Goal: Task Accomplishment & Management: Complete application form

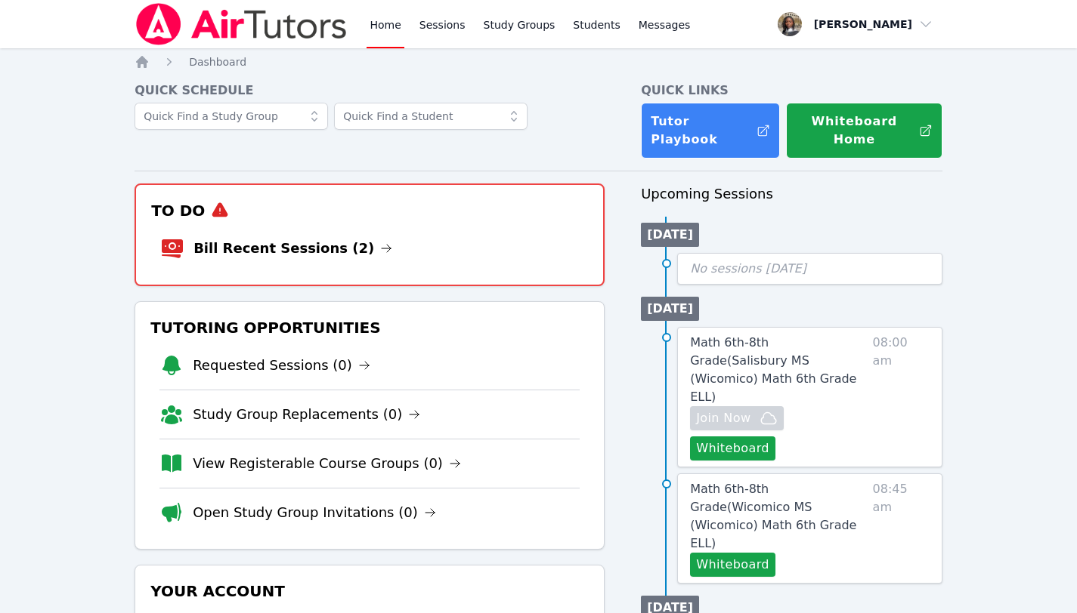
click at [340, 238] on link "Bill Recent Sessions (2)" at bounding box center [292, 248] width 199 height 21
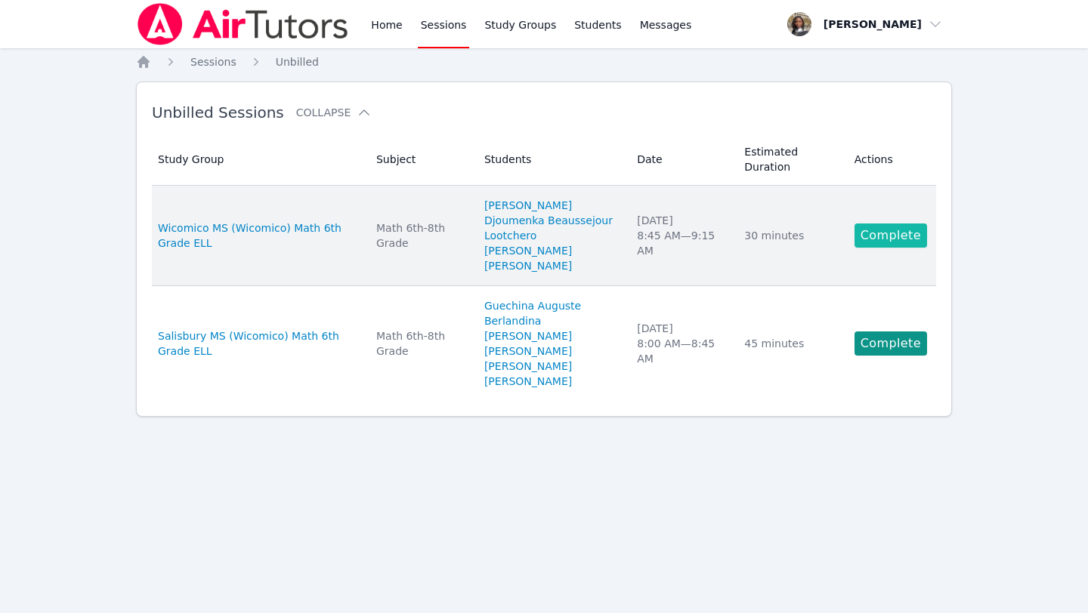
click at [891, 244] on link "Complete" at bounding box center [890, 236] width 73 height 24
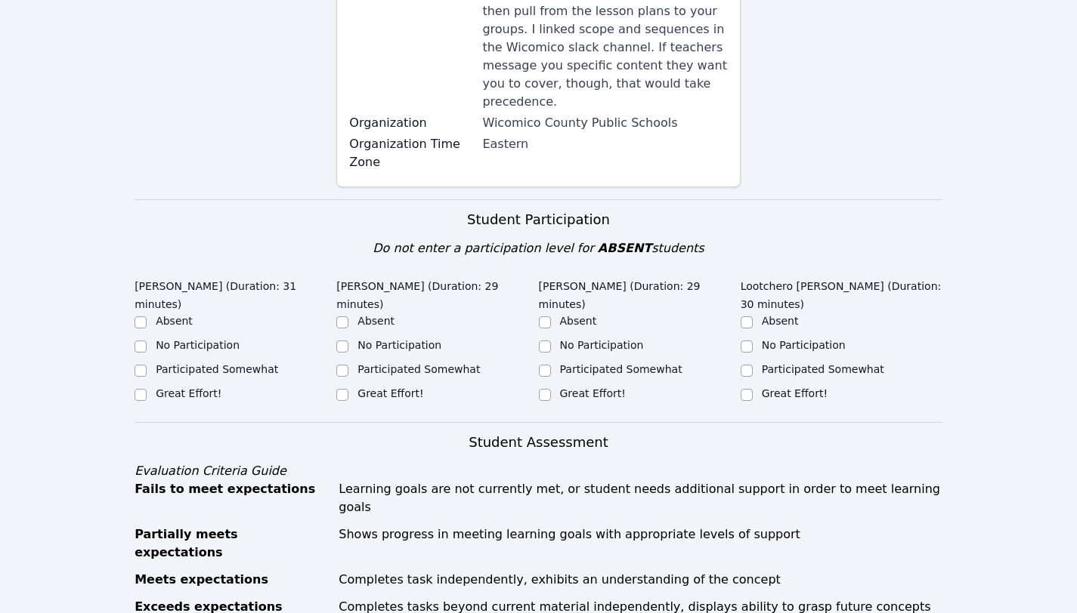
scroll to position [330, 0]
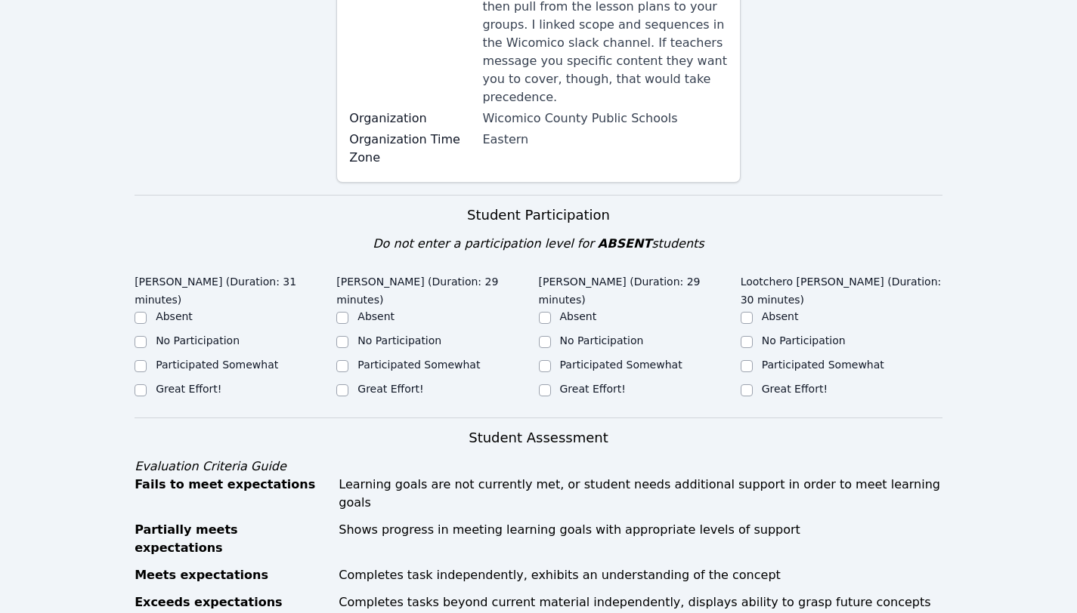
click at [178, 387] on label "Great Effort!" at bounding box center [189, 389] width 66 height 12
click at [147, 387] on input "Great Effort!" at bounding box center [140, 391] width 12 height 12
checkbox input "true"
click at [375, 388] on label "Great Effort!" at bounding box center [390, 389] width 66 height 12
click at [348, 388] on input "Great Effort!" at bounding box center [342, 391] width 12 height 12
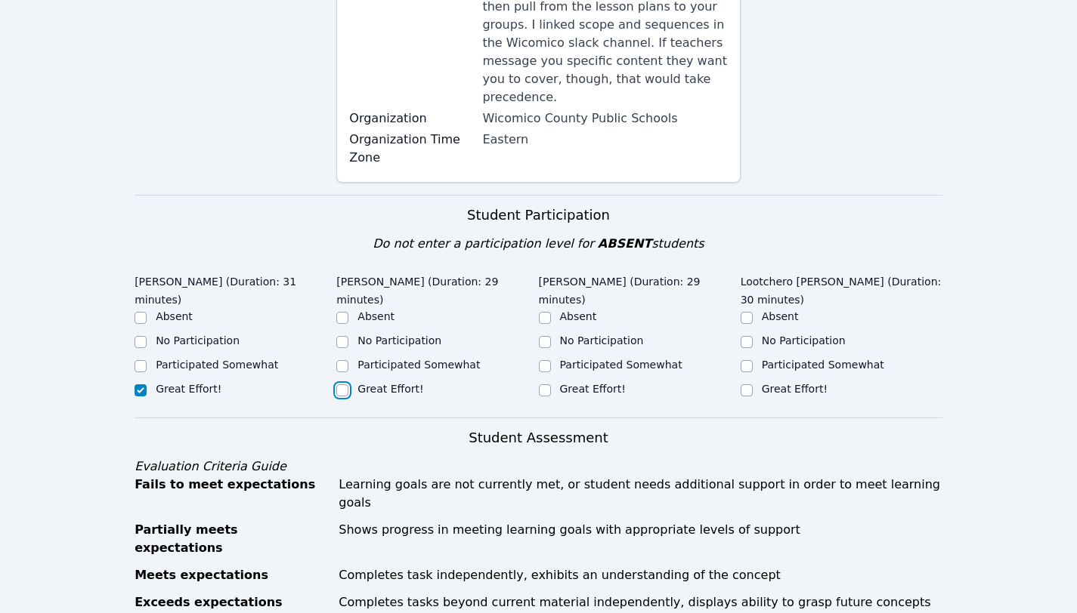
checkbox input "true"
click at [596, 383] on label "Great Effort!" at bounding box center [593, 389] width 66 height 12
click at [551, 385] on input "Great Effort!" at bounding box center [545, 391] width 12 height 12
checkbox input "true"
click at [791, 335] on label "No Participation" at bounding box center [804, 341] width 84 height 12
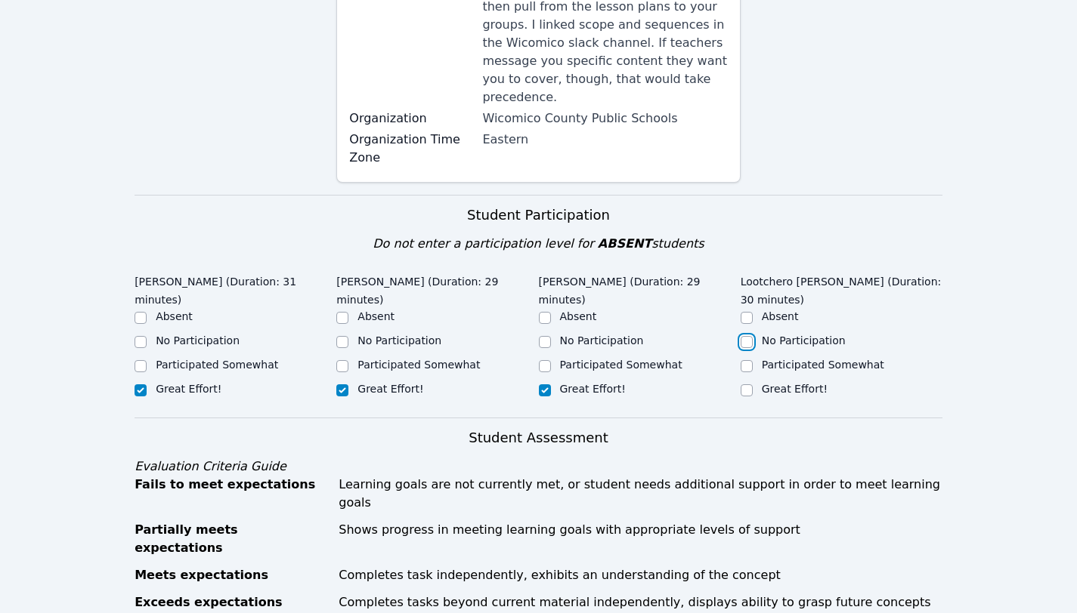
click at [752, 336] on input "No Participation" at bounding box center [746, 342] width 12 height 12
checkbox input "true"
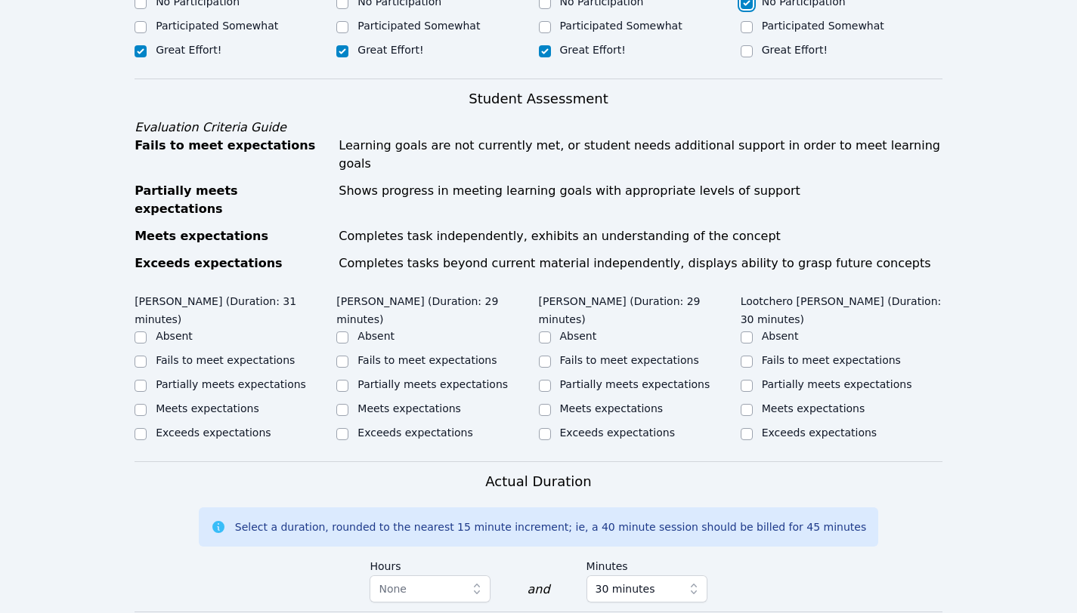
scroll to position [677, 0]
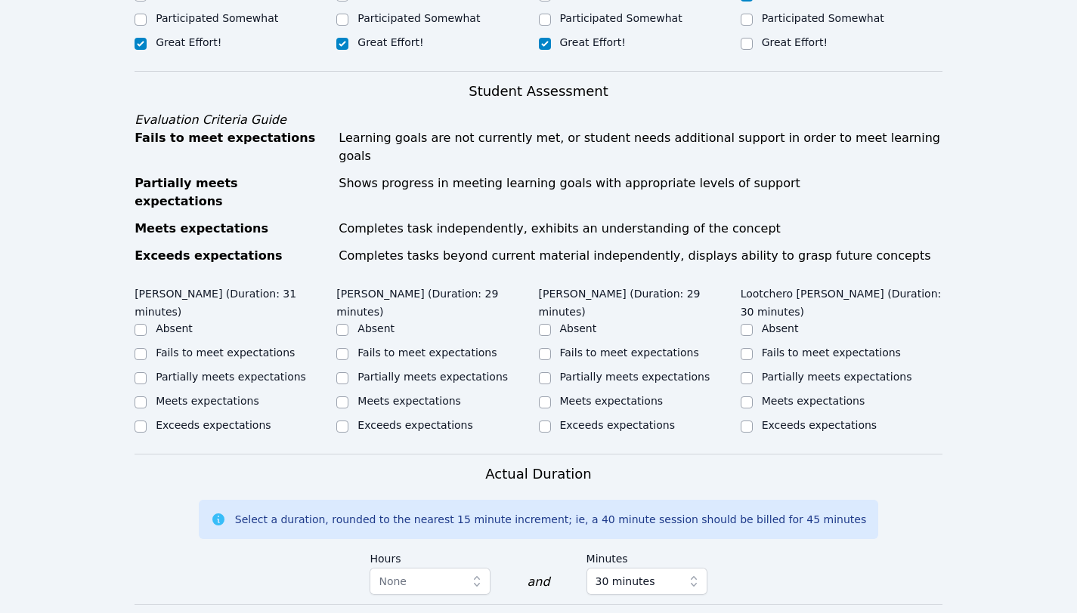
click at [199, 371] on label "Partially meets expectations" at bounding box center [231, 377] width 150 height 12
click at [147, 372] on input "Partially meets expectations" at bounding box center [140, 378] width 12 height 12
checkbox input "true"
click at [416, 371] on label "Partially meets expectations" at bounding box center [432, 377] width 150 height 12
click at [348, 372] on input "Partially meets expectations" at bounding box center [342, 378] width 12 height 12
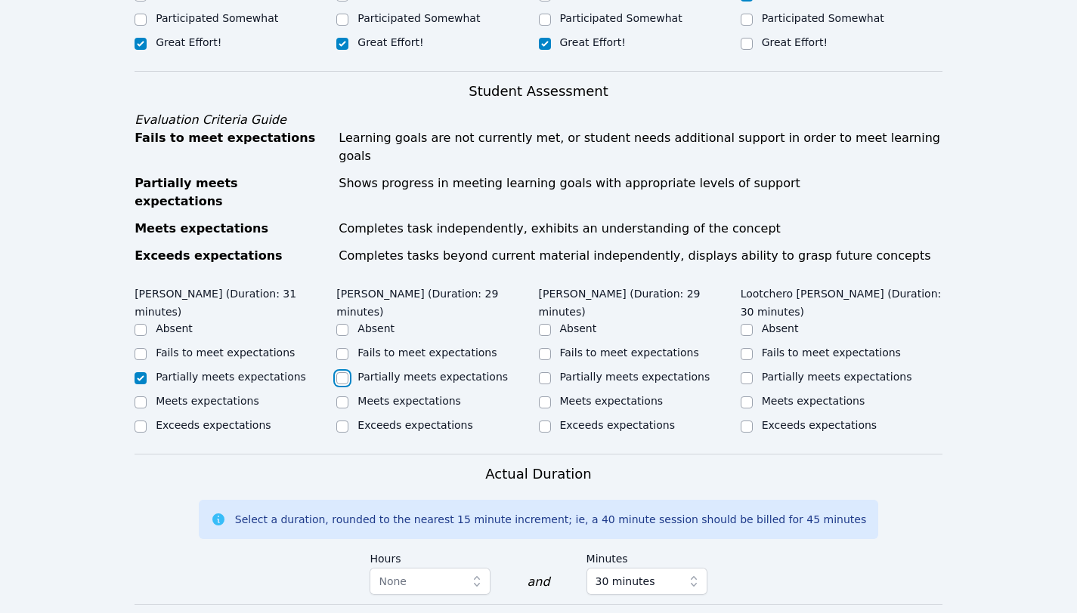
checkbox input "true"
click at [609, 371] on label "Partially meets expectations" at bounding box center [635, 377] width 150 height 12
click at [551, 372] on input "Partially meets expectations" at bounding box center [545, 378] width 12 height 12
checkbox input "true"
click at [801, 347] on label "Fails to meet expectations" at bounding box center [831, 353] width 139 height 12
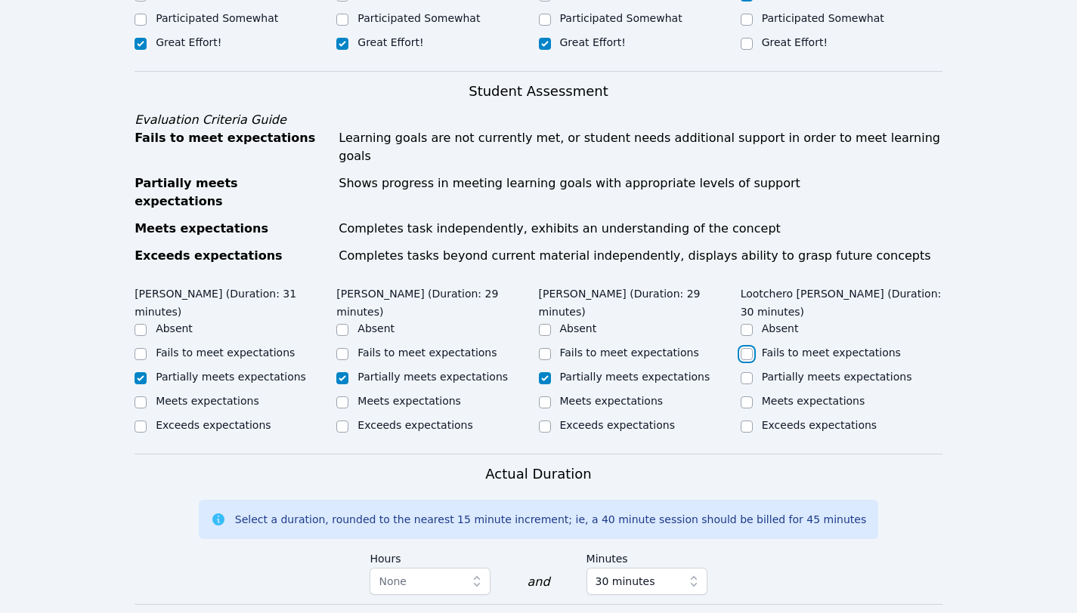
click at [752, 348] on input "Fails to meet expectations" at bounding box center [746, 354] width 12 height 12
checkbox input "true"
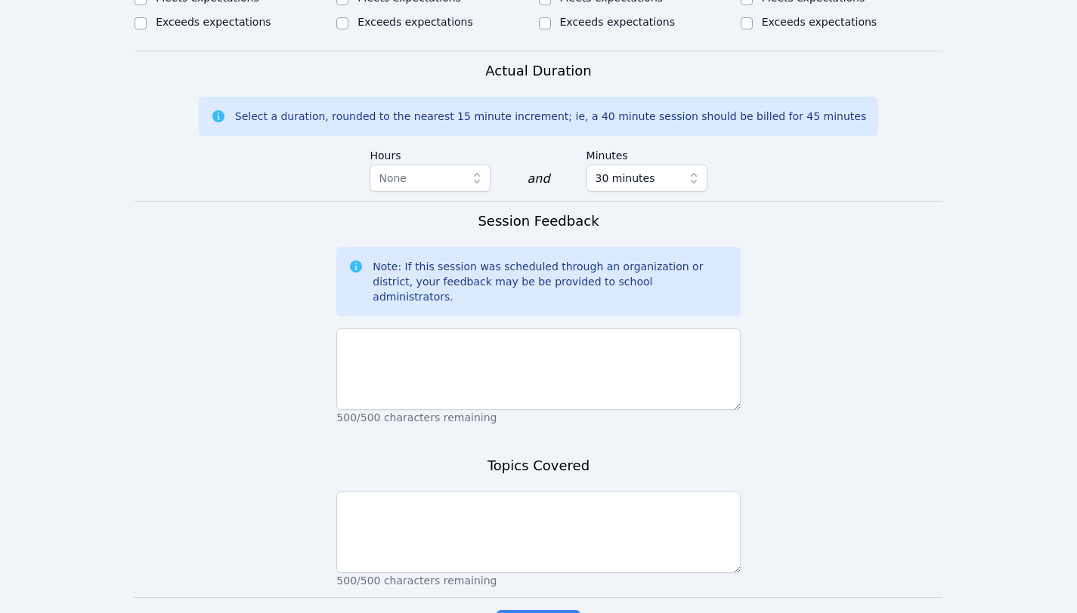
scroll to position [1089, 0]
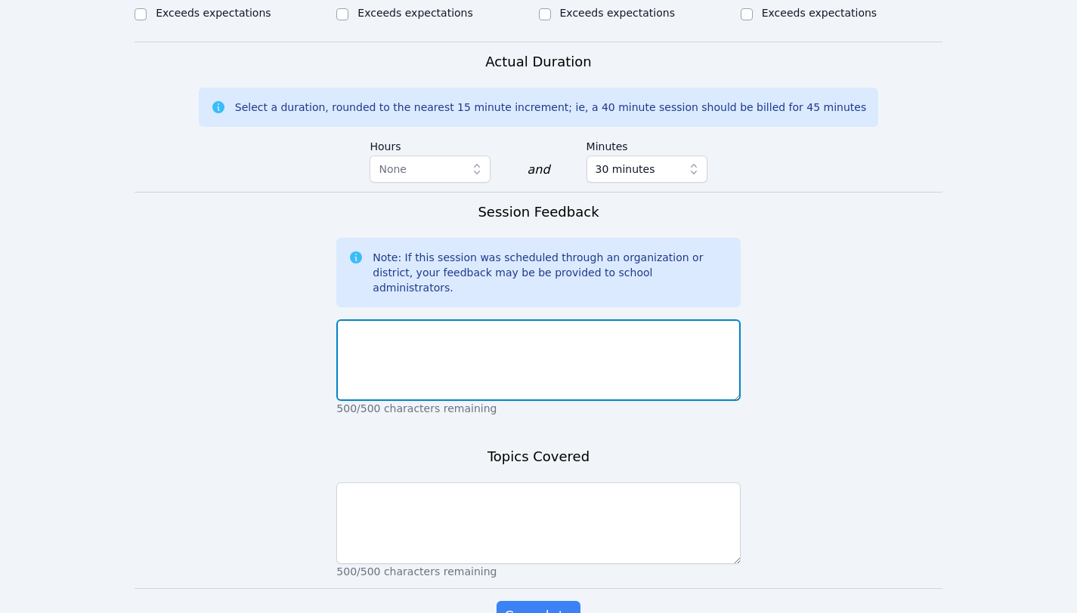
click at [662, 320] on textarea at bounding box center [537, 361] width 403 height 82
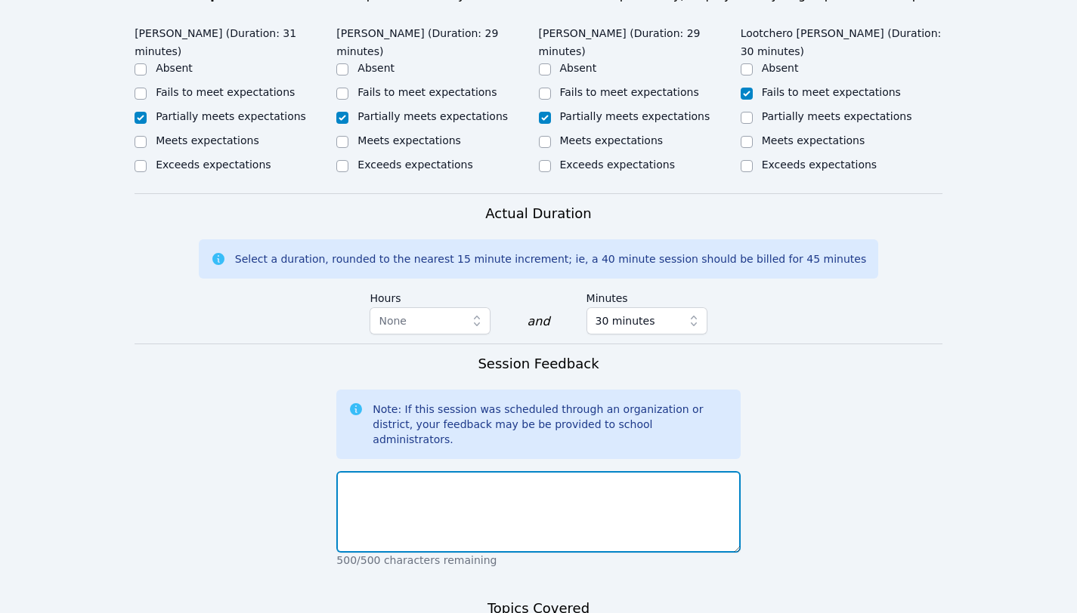
scroll to position [932, 0]
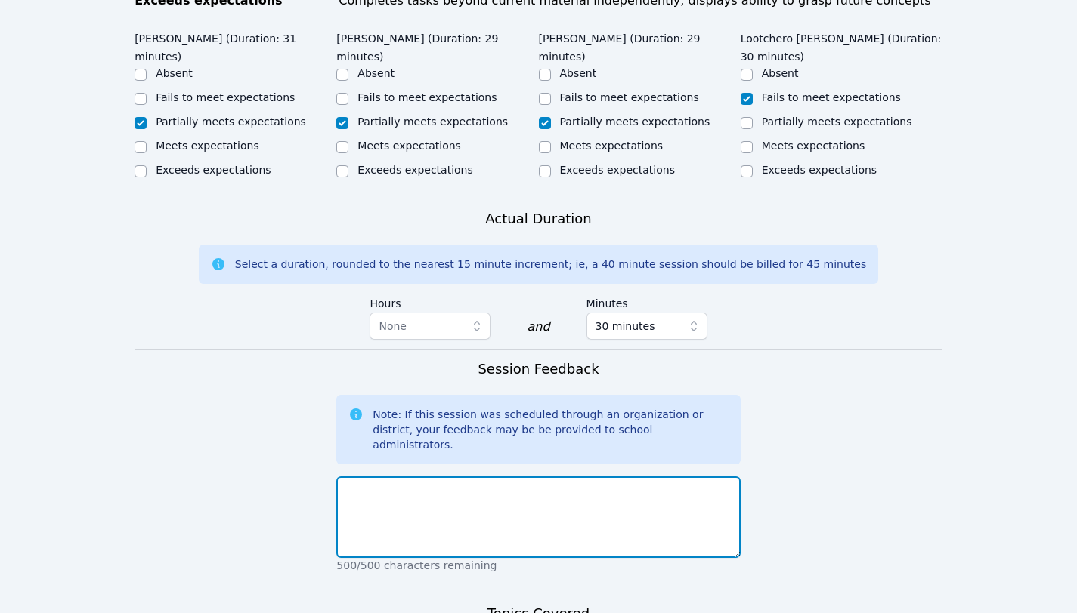
click at [481, 477] on textarea at bounding box center [537, 518] width 403 height 82
paste textarea "We are covering Ratios and understanding how a fraction can be used similarly. …"
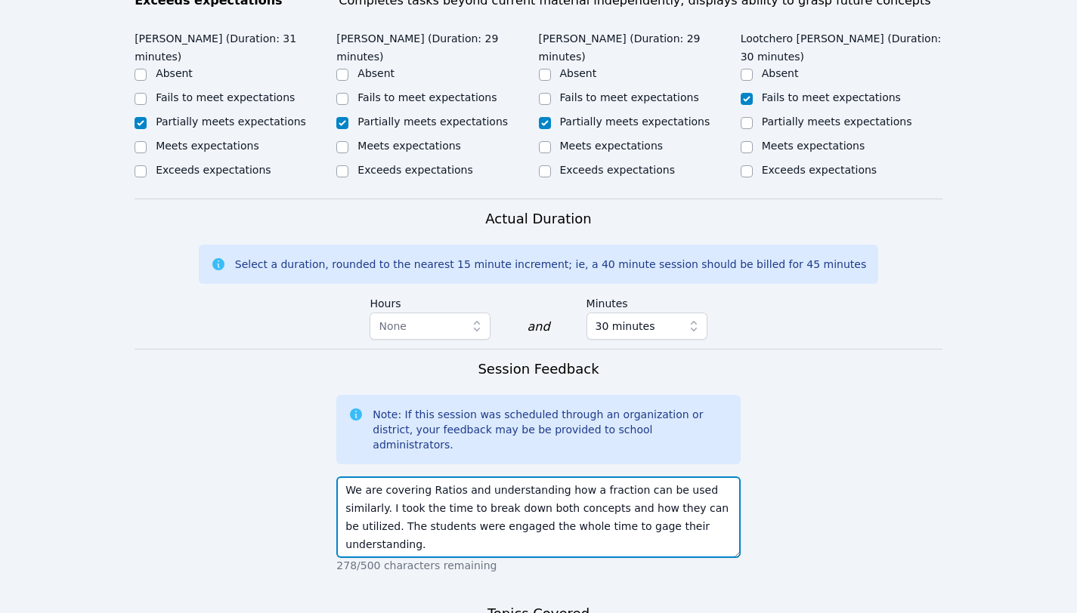
type textarea "We are covering Ratios and understanding how a fraction can be used similarly. …"
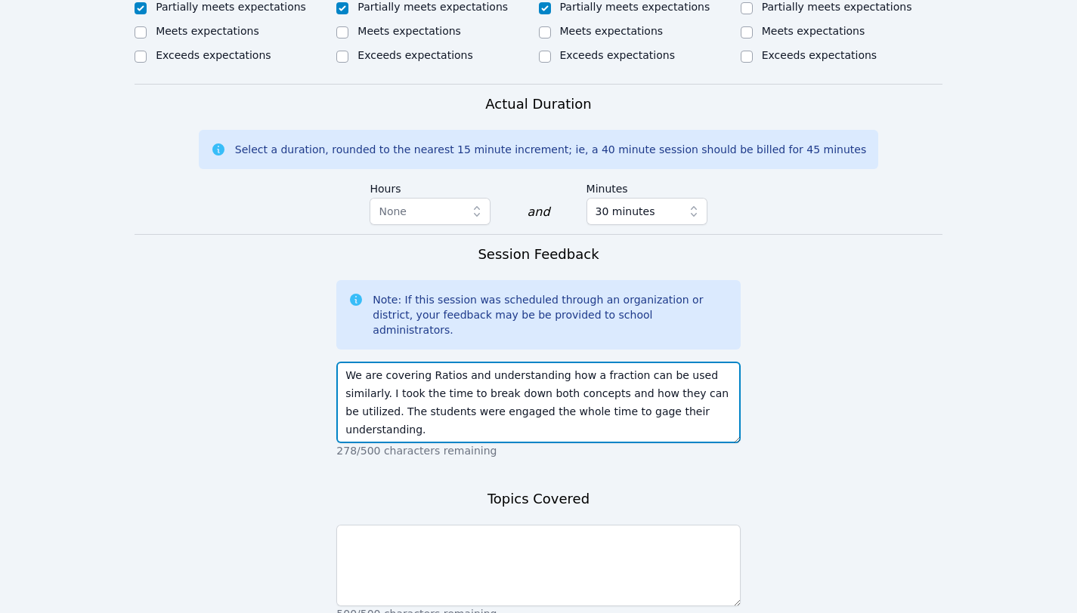
scroll to position [1097, 0]
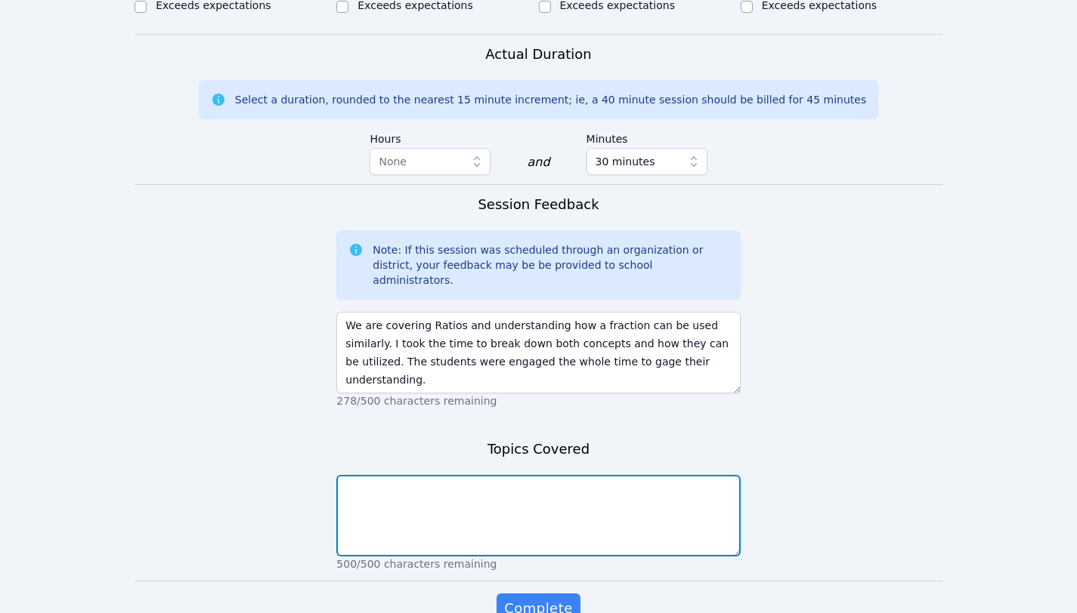
click at [434, 475] on textarea at bounding box center [537, 516] width 403 height 82
paste textarea "Lesson 1 - Ratios. We wrote fractions for the problems and practiced writing th…"
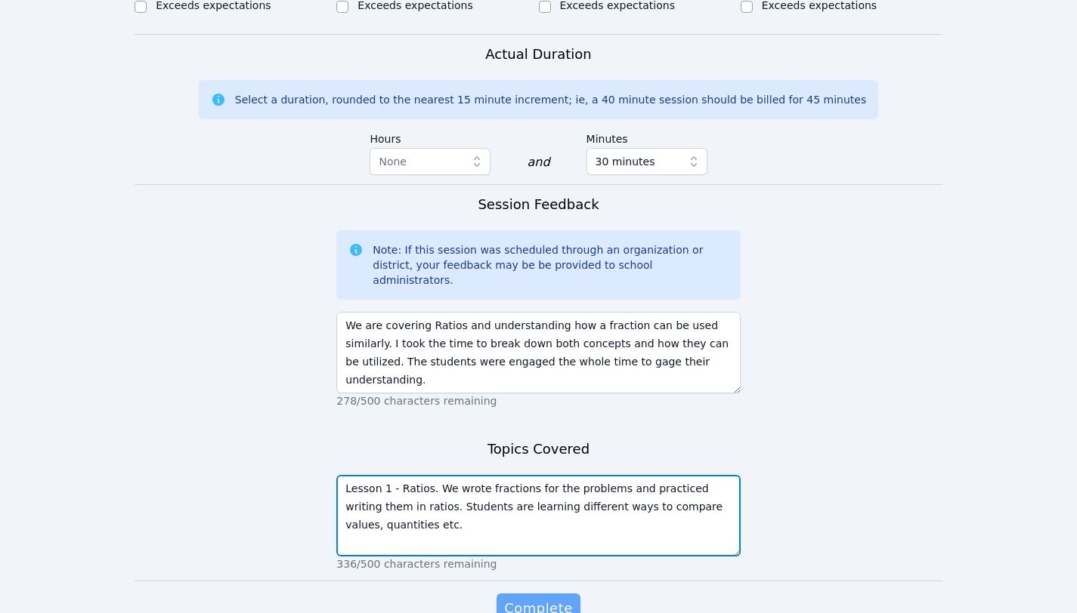
type textarea "Lesson 1 - Ratios. We wrote fractions for the problems and practiced writing th…"
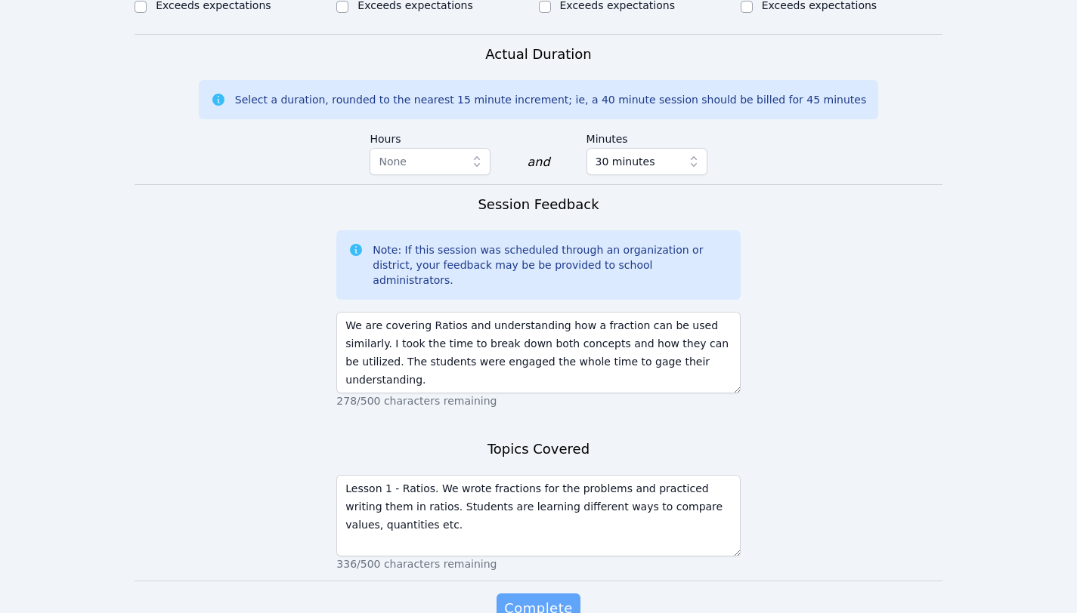
click at [524, 598] on span "Complete" at bounding box center [538, 608] width 68 height 21
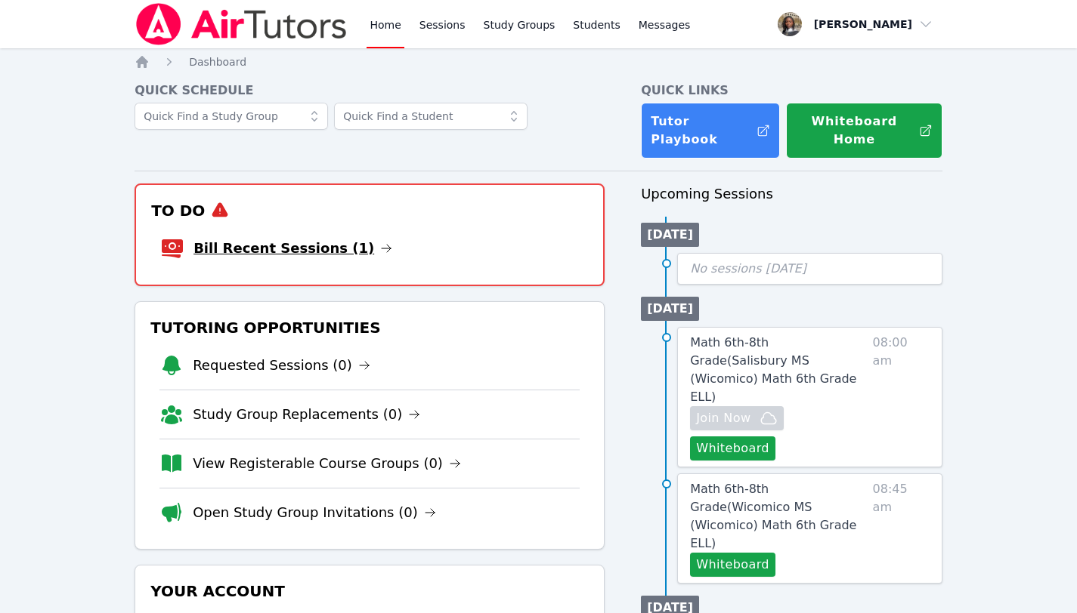
click at [320, 238] on link "Bill Recent Sessions (1)" at bounding box center [292, 248] width 199 height 21
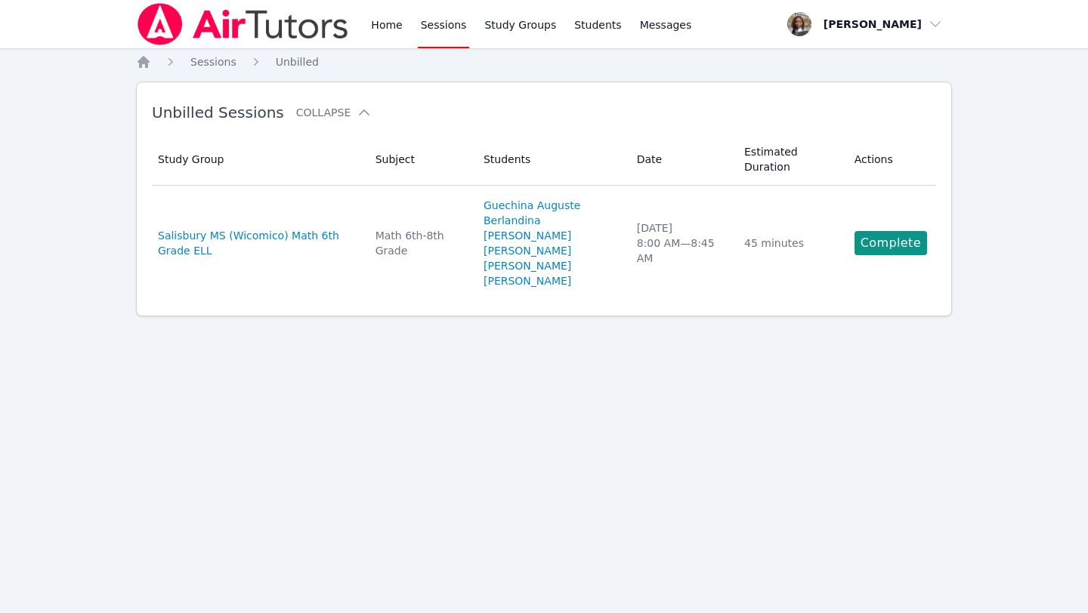
click at [888, 231] on link "Complete" at bounding box center [890, 243] width 73 height 24
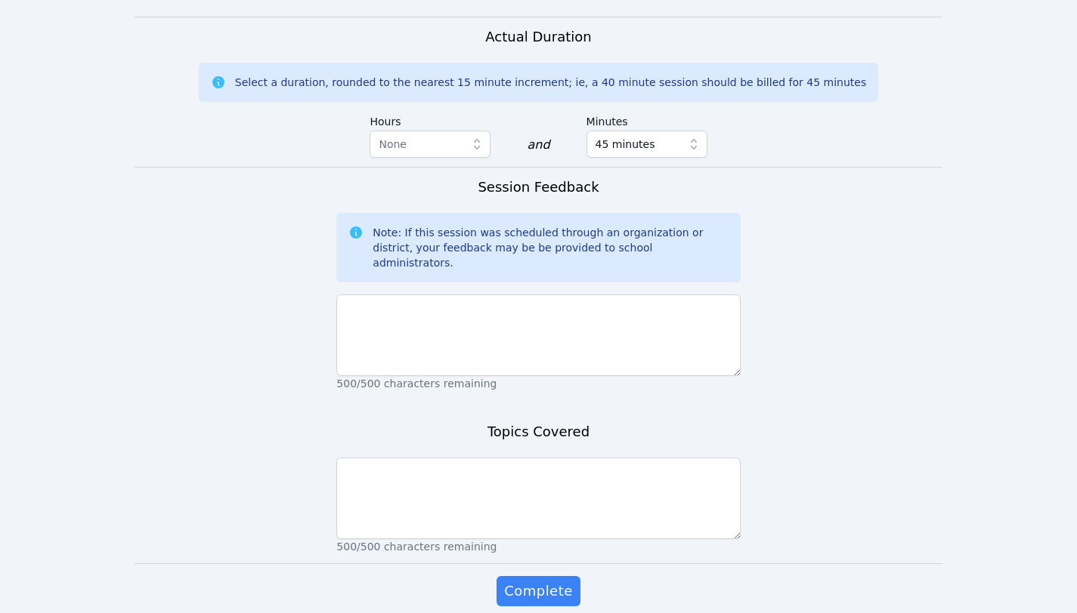
scroll to position [1452, 0]
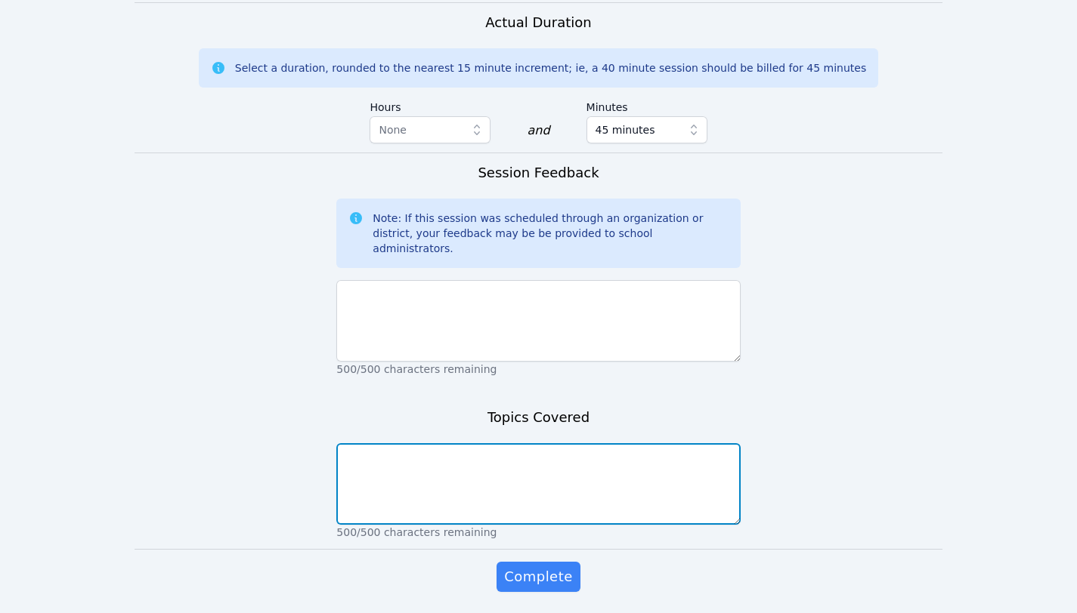
click at [570, 443] on textarea at bounding box center [537, 484] width 403 height 82
paste textarea "Lesson 1 - Ratios. We wrote fractions for the problems and practiced writing th…"
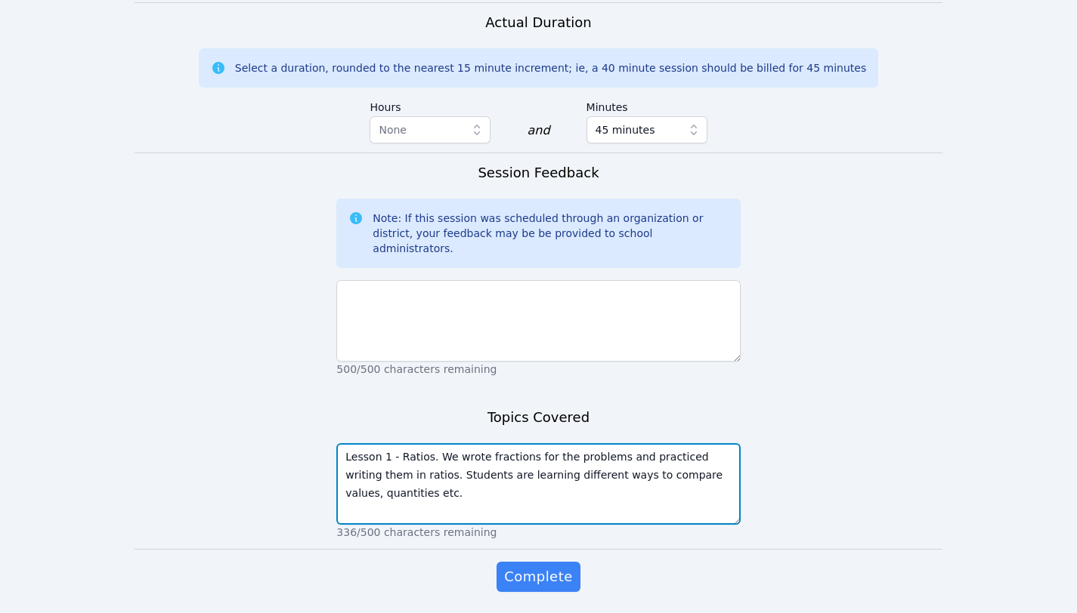
type textarea "Lesson 1 - Ratios. We wrote fractions for the problems and practiced writing th…"
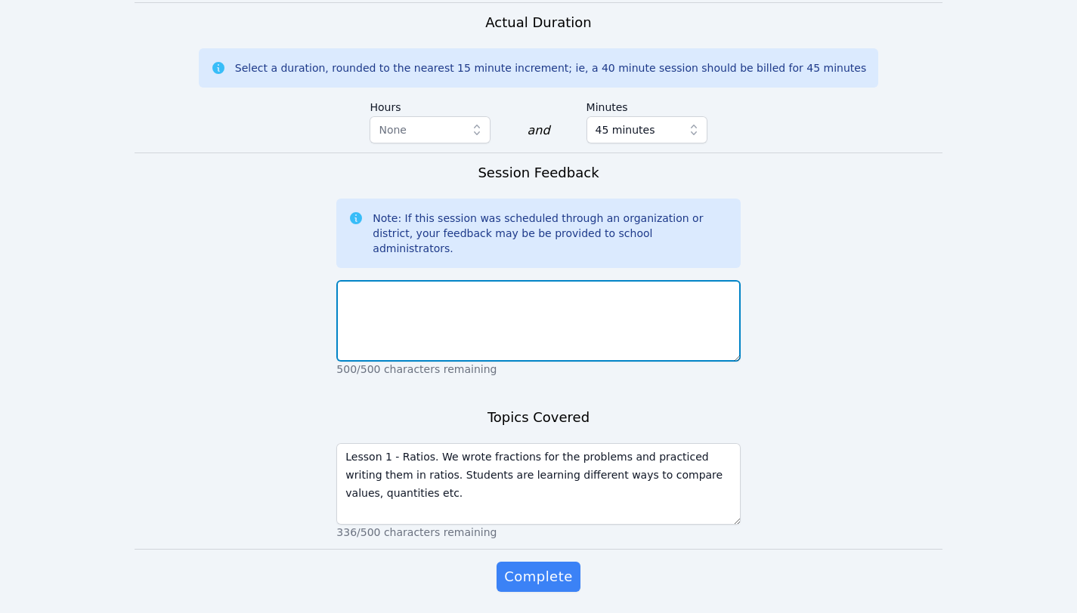
click at [466, 280] on textarea at bounding box center [537, 321] width 403 height 82
paste textarea "We are covering Ratios and understanding how a fraction can be used similarly. …"
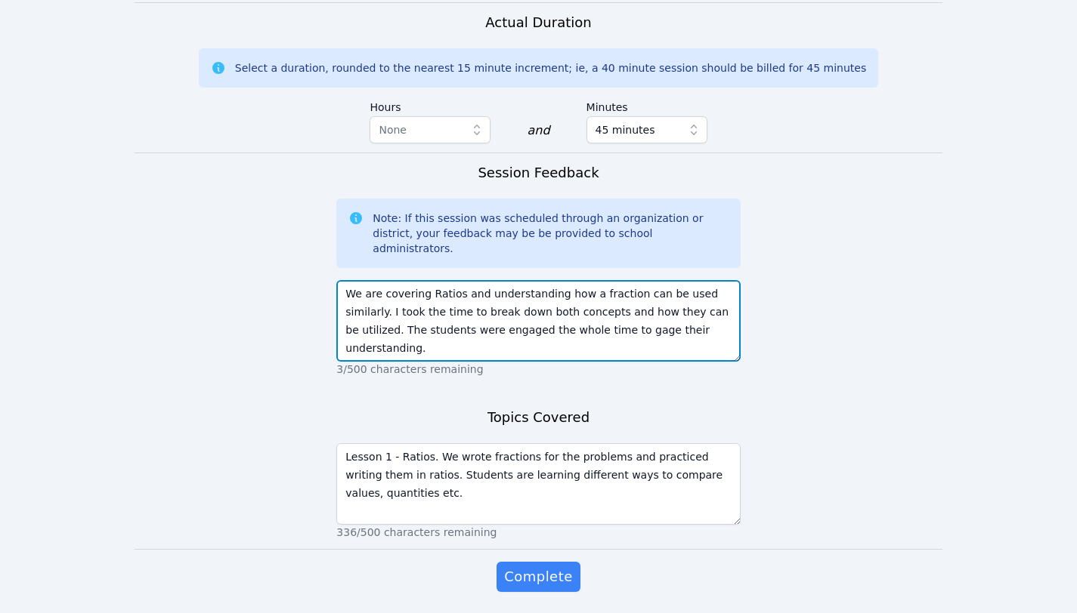
scroll to position [101, 0]
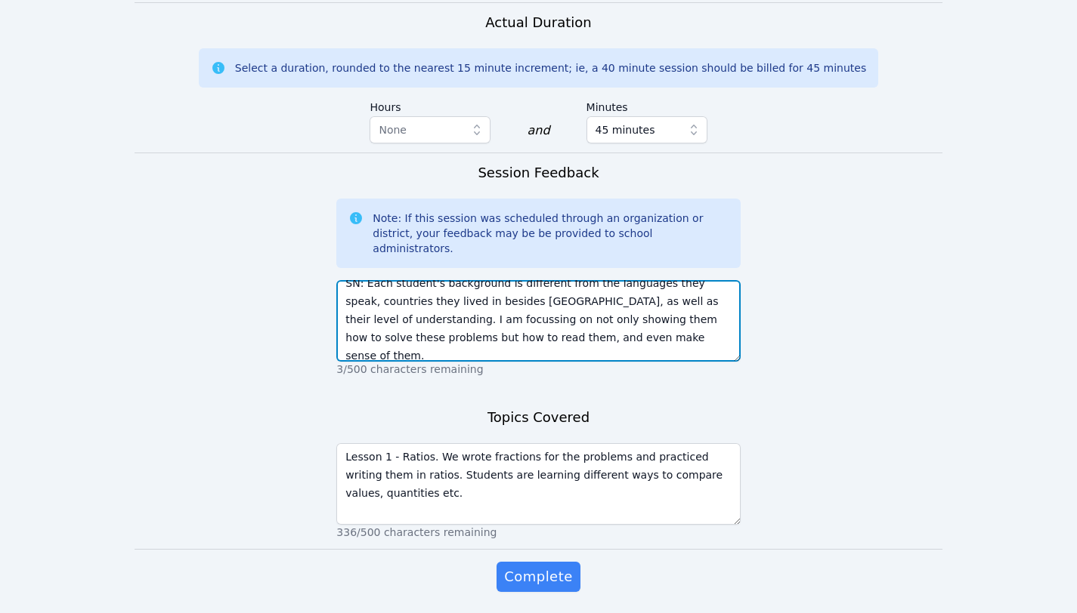
type textarea "We are covering Ratios and understanding how a fraction can be used similarly. …"
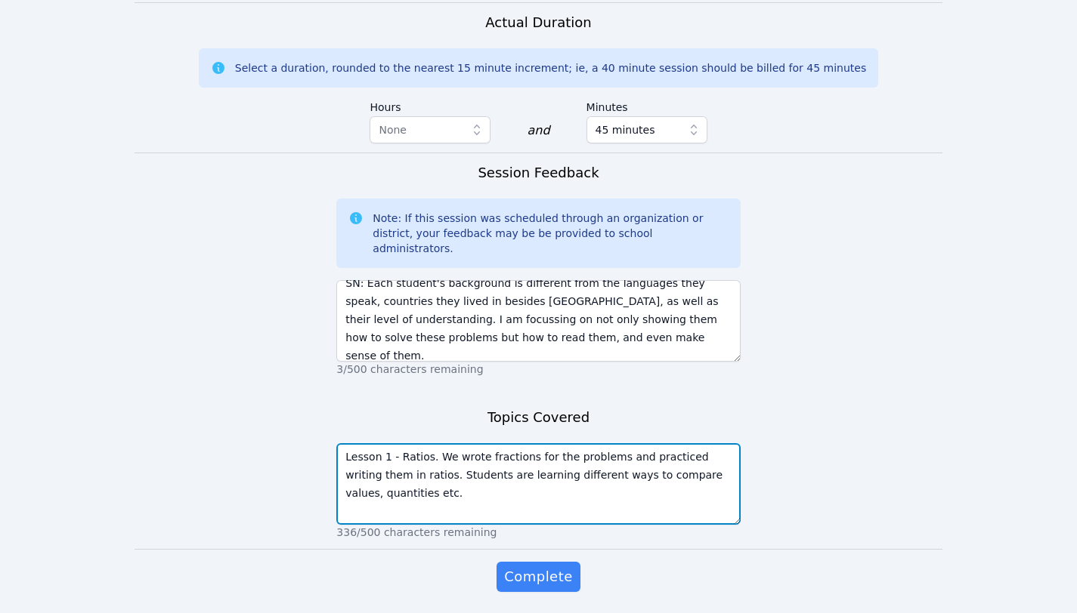
drag, startPoint x: 424, startPoint y: 450, endPoint x: 285, endPoint y: 372, distance: 159.3
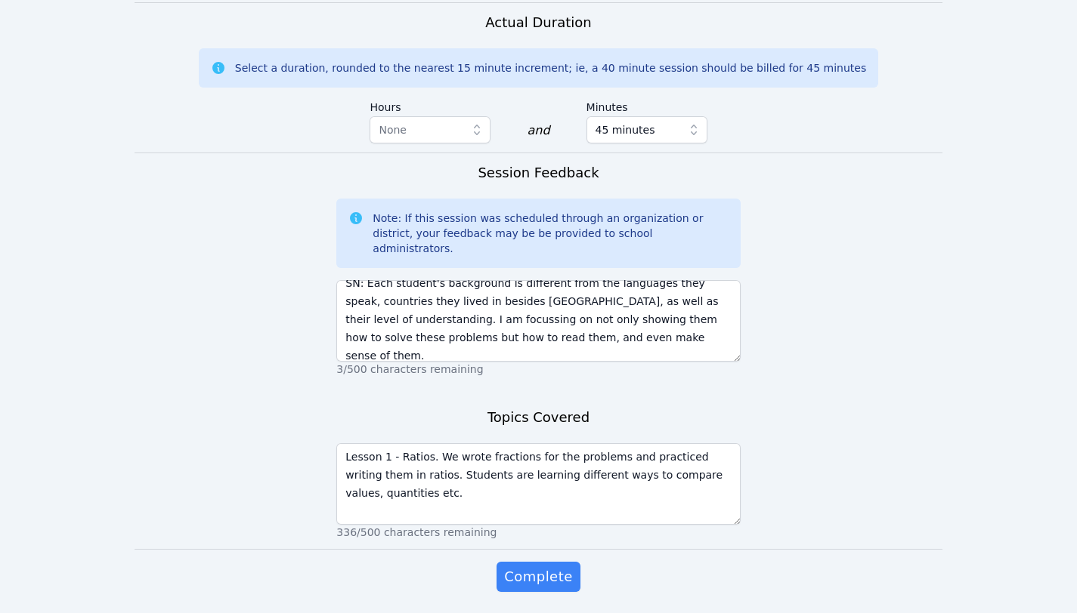
click at [418, 525] on p "336/500 characters remaining" at bounding box center [537, 532] width 403 height 15
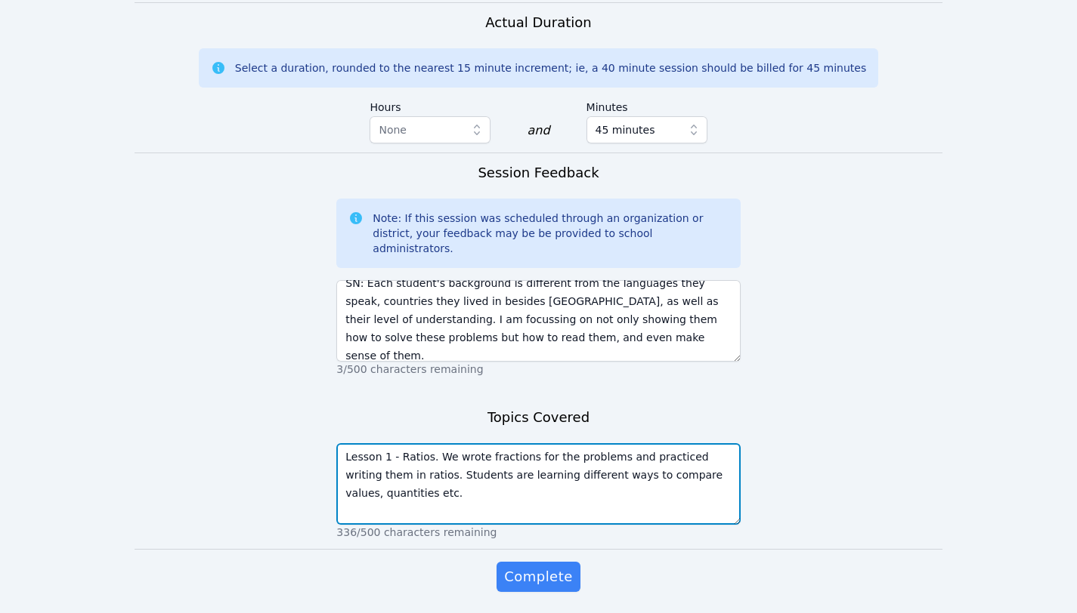
click at [399, 455] on textarea "Lesson 1 - Ratios. We wrote fractions for the problems and practiced writing th…" at bounding box center [537, 484] width 403 height 82
paste textarea "SN: Each student's background is different from the languages they speak, count…"
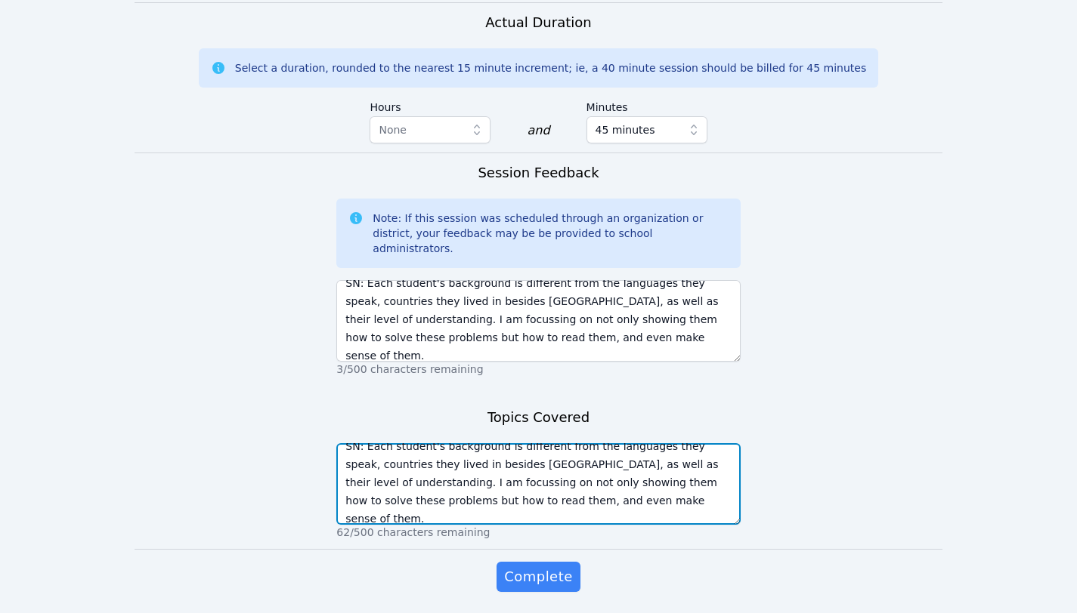
scroll to position [0, 0]
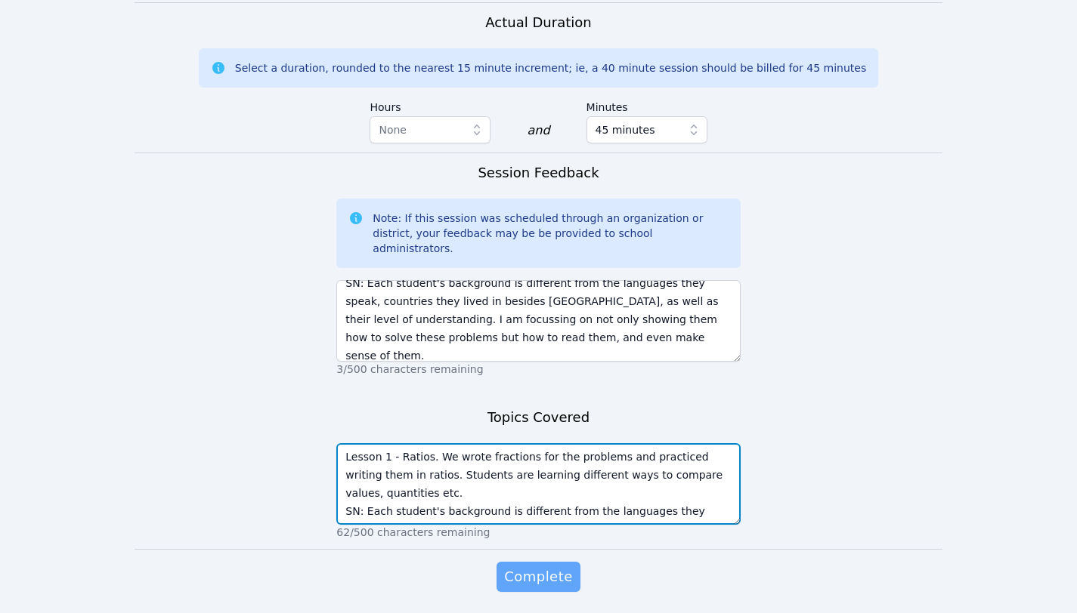
type textarea "Lesson 1 - Ratios. We wrote fractions for the problems and practiced writing th…"
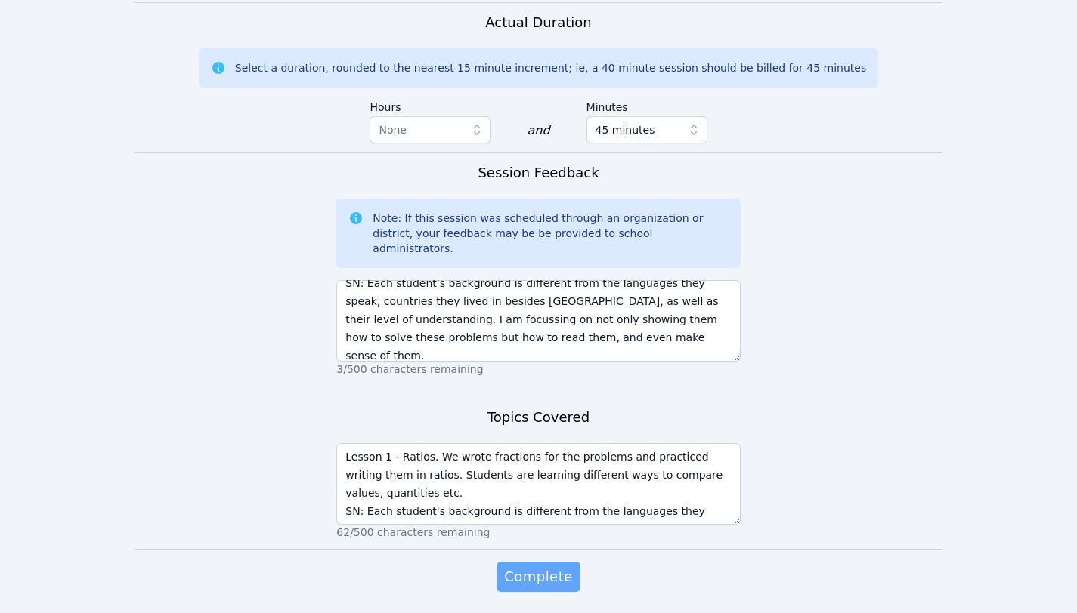
click at [556, 567] on span "Complete" at bounding box center [538, 577] width 68 height 21
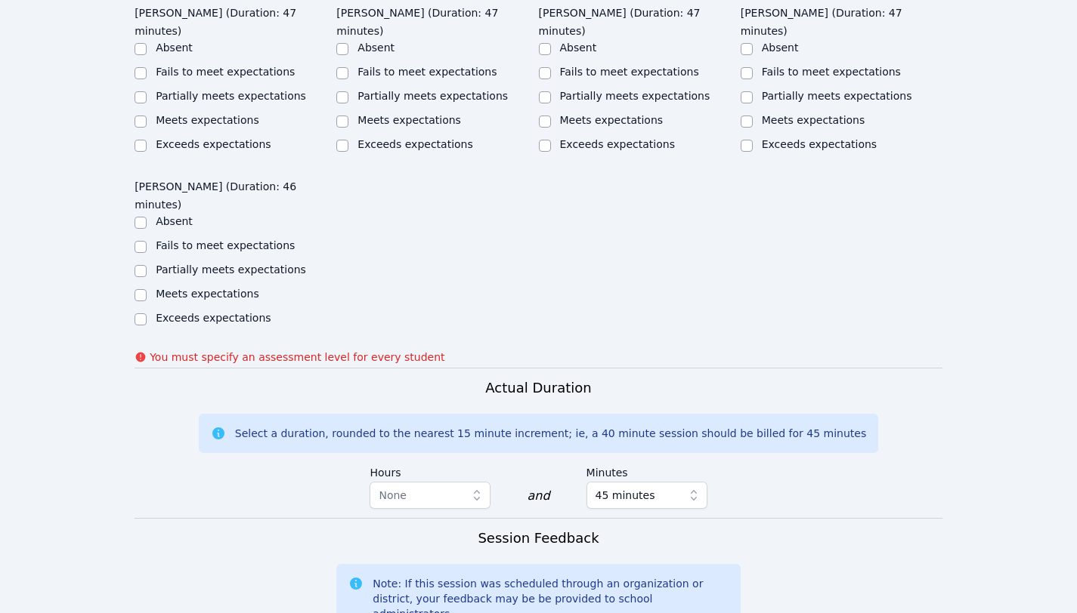
scroll to position [1128, 0]
click at [168, 240] on label "Fails to meet expectations" at bounding box center [225, 246] width 139 height 12
click at [147, 242] on input "Fails to meet expectations" at bounding box center [140, 248] width 12 height 12
checkbox input "true"
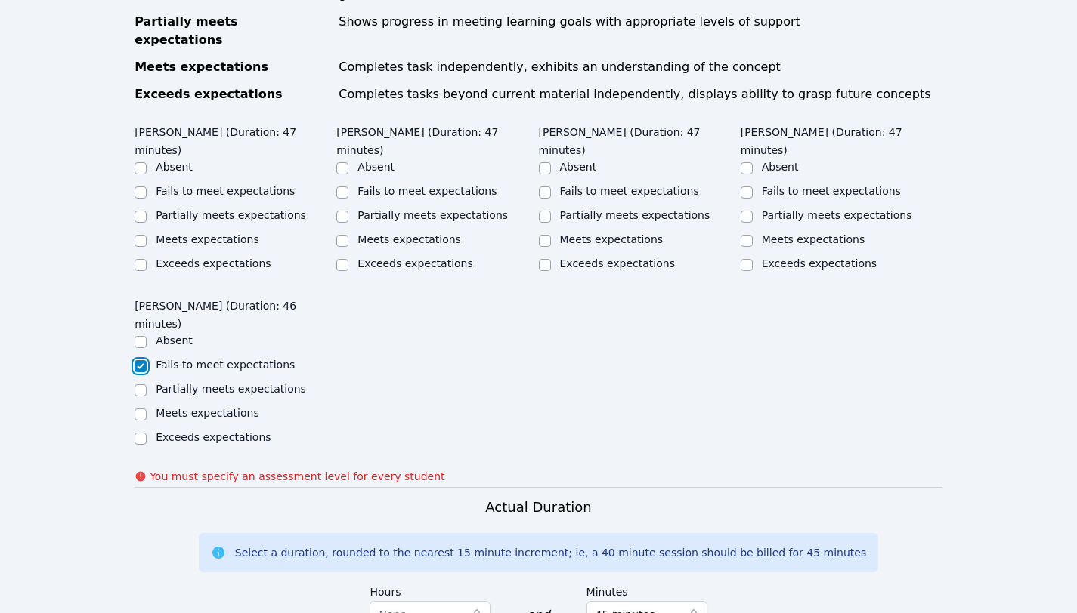
scroll to position [993, 0]
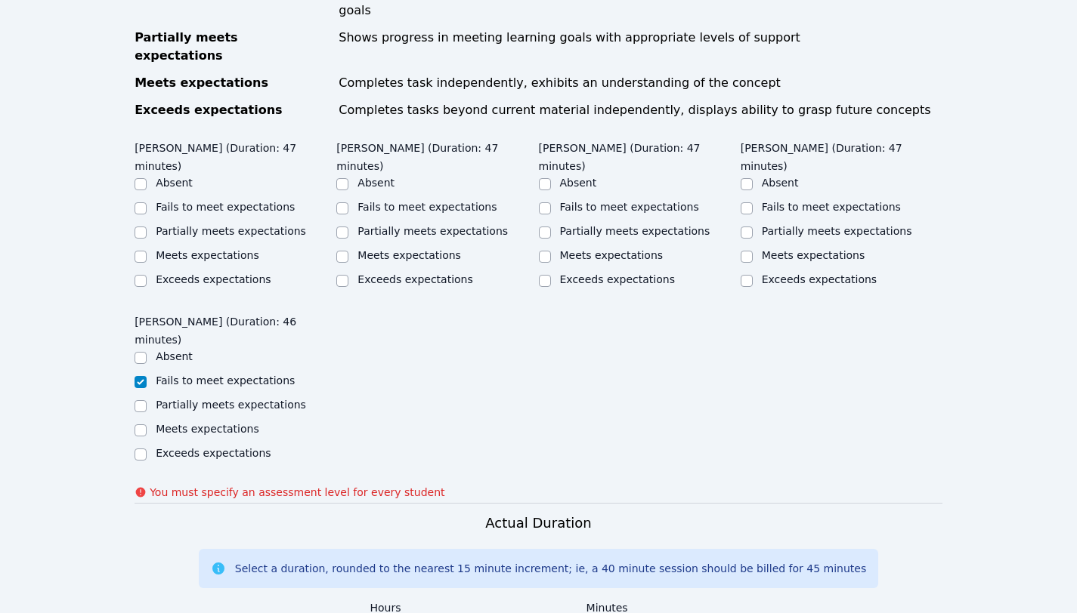
click at [770, 225] on label "Partially meets expectations" at bounding box center [837, 231] width 150 height 12
click at [752, 227] on input "Partially meets expectations" at bounding box center [746, 233] width 12 height 12
checkbox input "true"
click at [598, 225] on label "Partially meets expectations" at bounding box center [635, 231] width 150 height 12
click at [551, 227] on input "Partially meets expectations" at bounding box center [545, 233] width 12 height 12
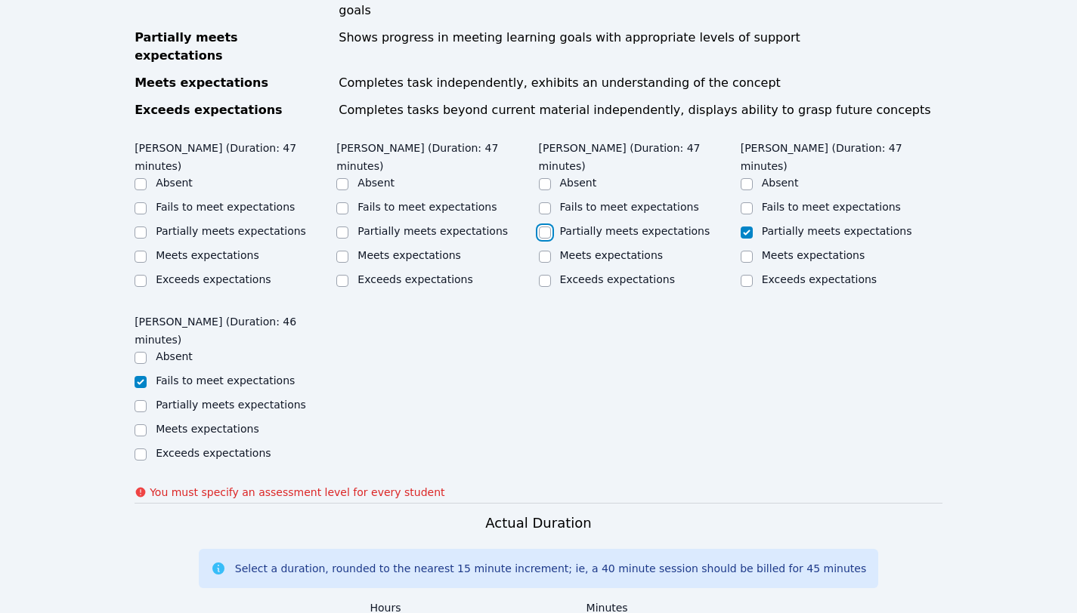
checkbox input "true"
click at [384, 201] on label "Fails to meet expectations" at bounding box center [426, 207] width 139 height 12
click at [348, 202] on input "Fails to meet expectations" at bounding box center [342, 208] width 12 height 12
checkbox input "true"
click at [206, 201] on label "Fails to meet expectations" at bounding box center [225, 207] width 139 height 12
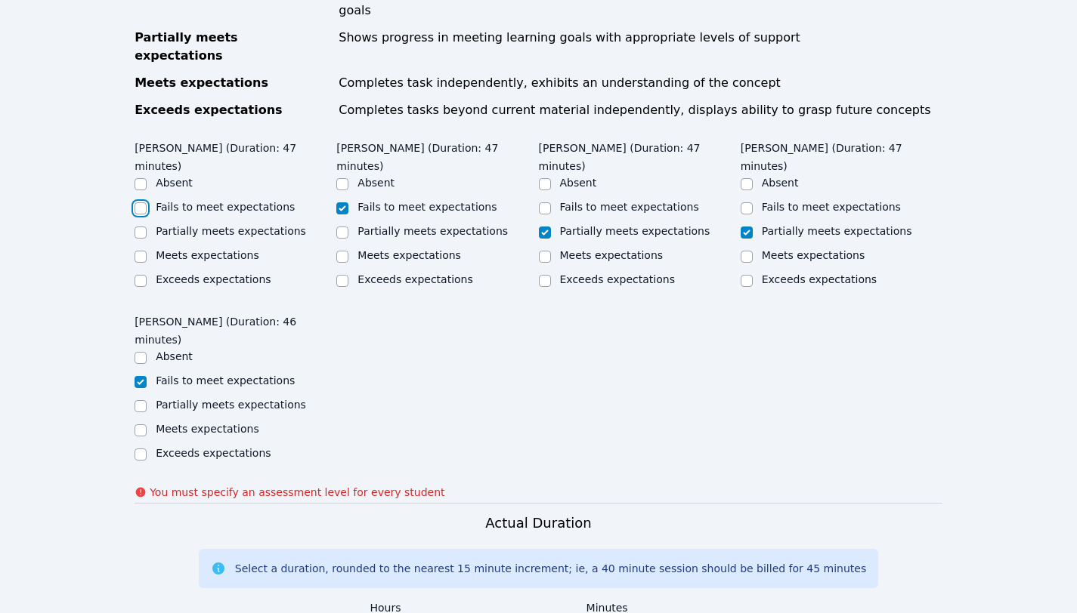
click at [147, 202] on input "Fails to meet expectations" at bounding box center [140, 208] width 12 height 12
checkbox input "true"
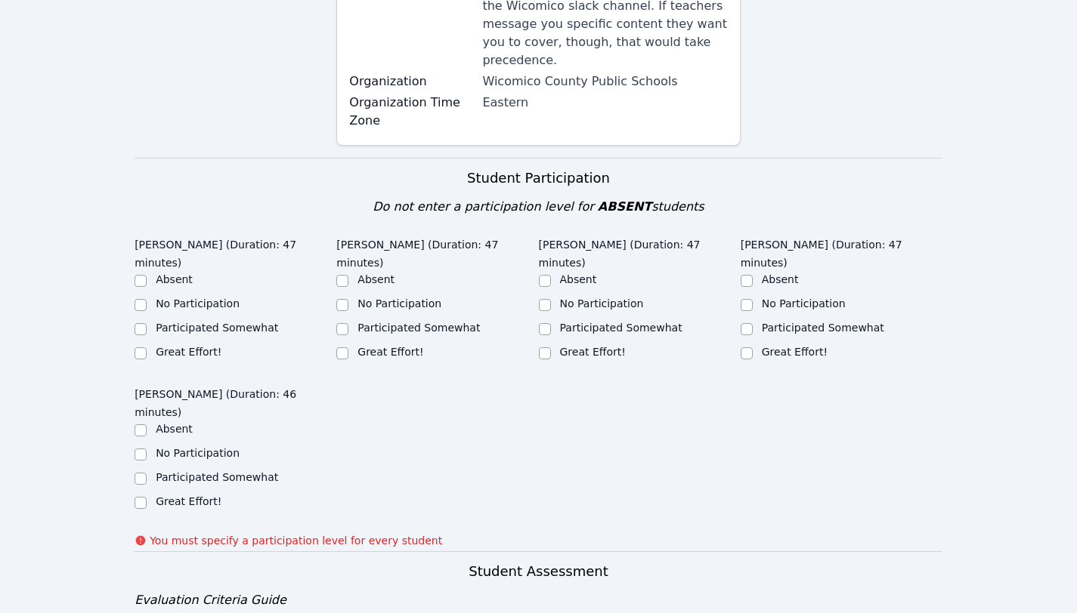
scroll to position [389, 0]
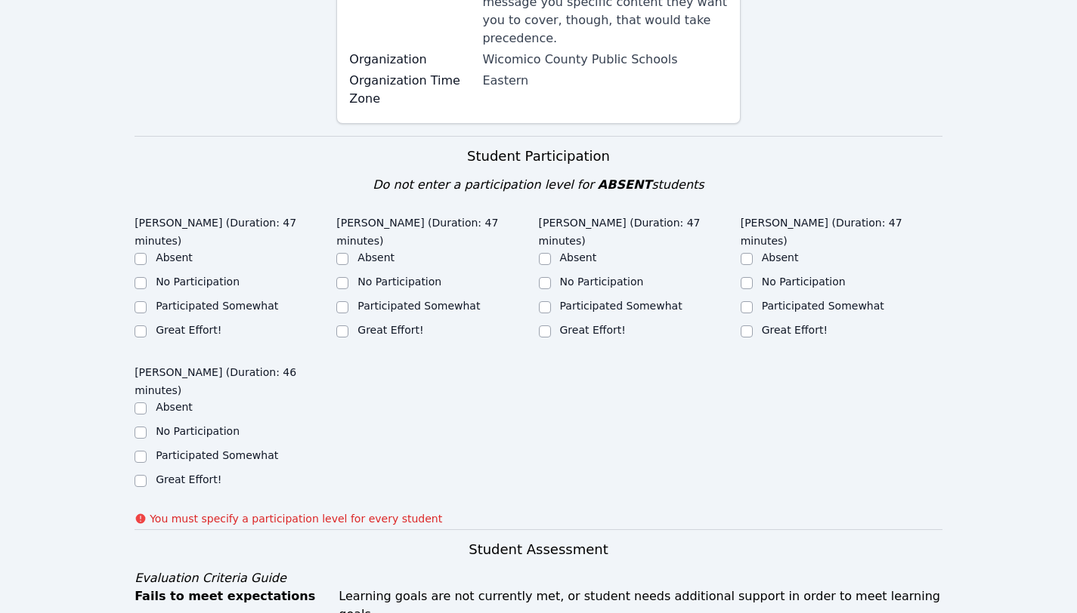
click at [201, 304] on label "Participated Somewhat" at bounding box center [217, 306] width 122 height 12
click at [147, 304] on input "Participated Somewhat" at bounding box center [140, 307] width 12 height 12
checkbox input "true"
click at [202, 278] on label "No Participation" at bounding box center [198, 282] width 84 height 12
click at [147, 278] on input "No Participation" at bounding box center [140, 283] width 12 height 12
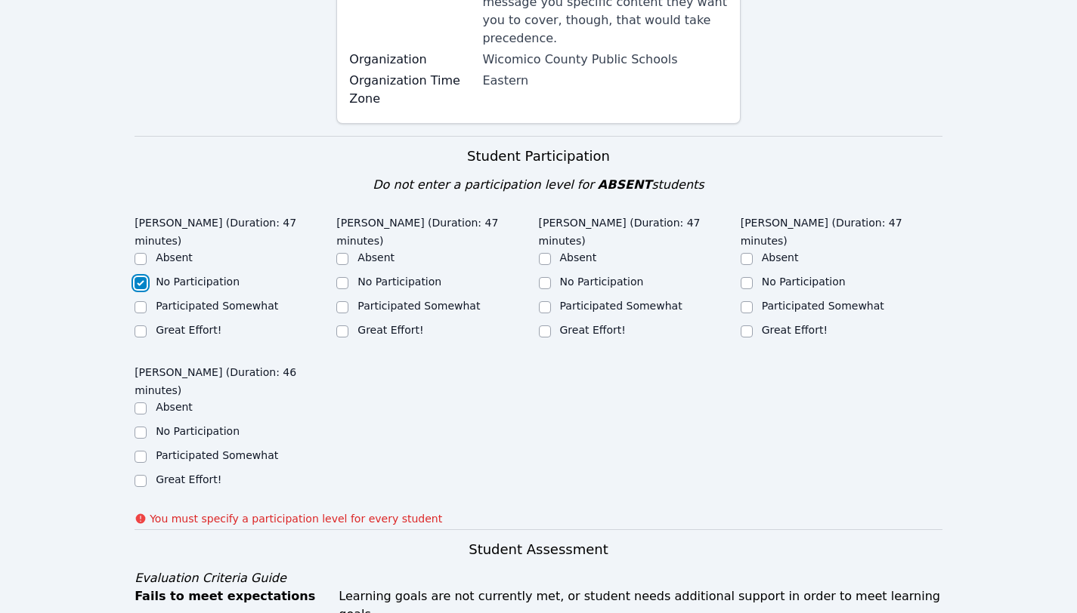
checkbox input "true"
checkbox input "false"
click at [388, 300] on label "Participated Somewhat" at bounding box center [418, 306] width 122 height 12
click at [348, 301] on input "Participated Somewhat" at bounding box center [342, 307] width 12 height 12
checkbox input "true"
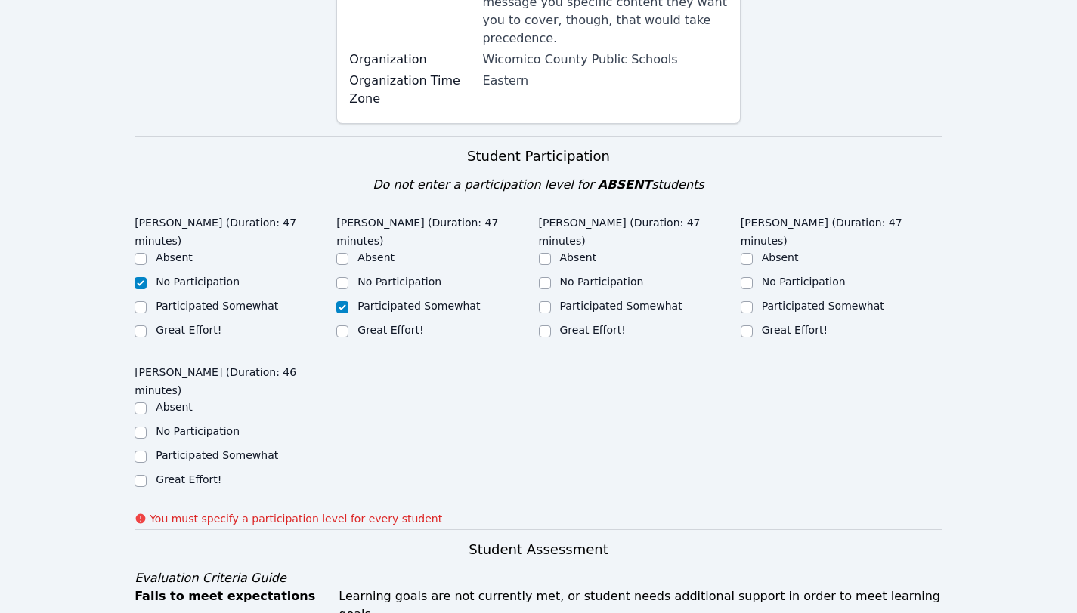
click at [589, 329] on label "Great Effort!" at bounding box center [593, 330] width 66 height 12
click at [551, 329] on input "Great Effort!" at bounding box center [545, 332] width 12 height 12
checkbox input "true"
click at [792, 324] on label "Great Effort!" at bounding box center [795, 330] width 66 height 12
click at [752, 326] on input "Great Effort!" at bounding box center [746, 332] width 12 height 12
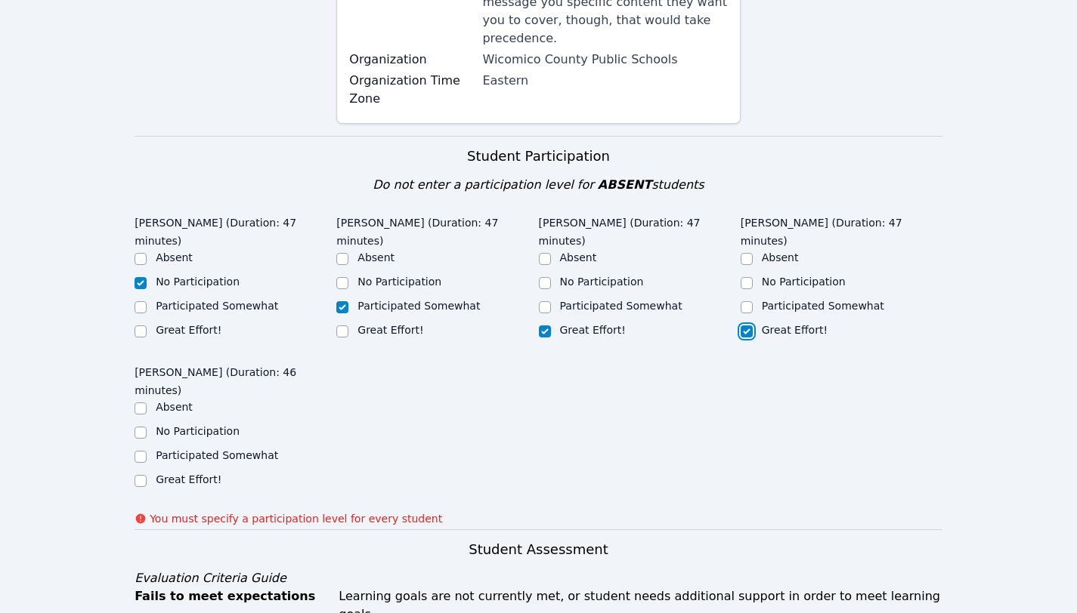
checkbox input "true"
click at [188, 436] on label "No Participation" at bounding box center [198, 431] width 84 height 12
click at [147, 436] on input "No Participation" at bounding box center [140, 433] width 12 height 12
checkbox input "true"
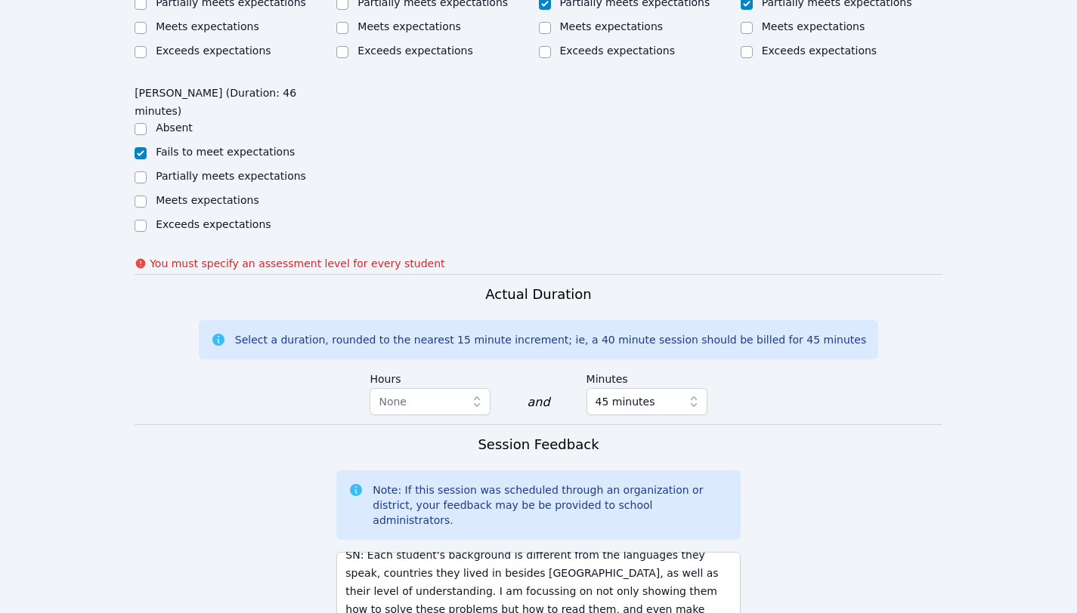
scroll to position [1256, 0]
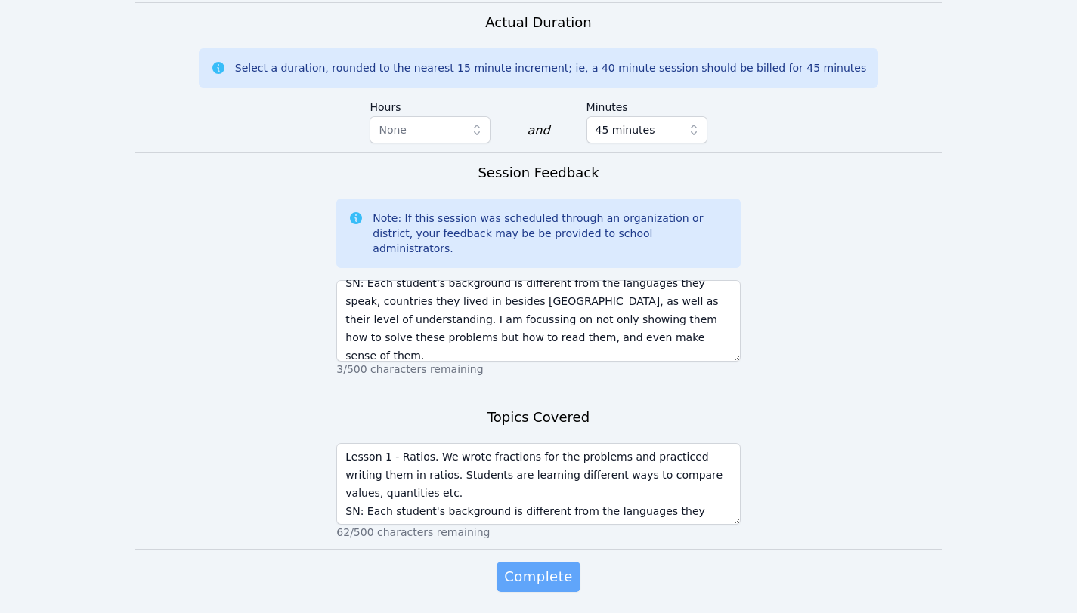
click at [565, 567] on span "Complete" at bounding box center [538, 577] width 68 height 21
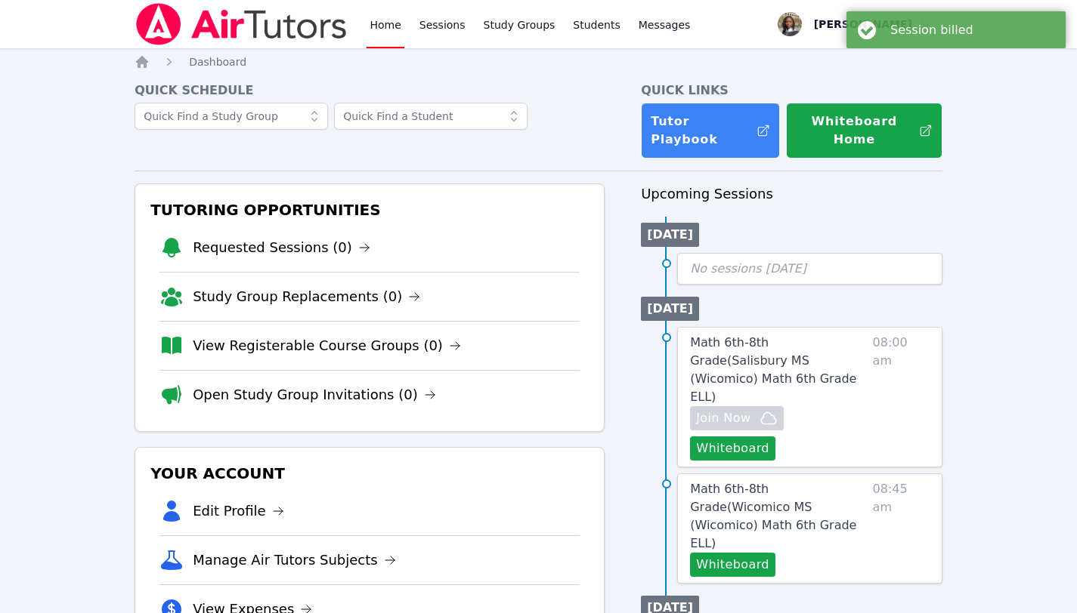
click at [385, 16] on link "Home" at bounding box center [384, 24] width 37 height 48
